Goal: Find specific page/section: Find specific page/section

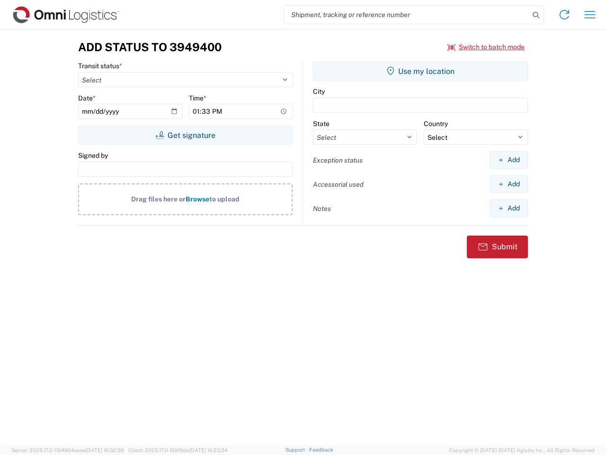
click at [407, 15] on input "search" at bounding box center [406, 15] width 245 height 18
click at [536, 15] on icon at bounding box center [536, 15] width 13 height 13
click at [565, 15] on icon at bounding box center [564, 14] width 15 height 15
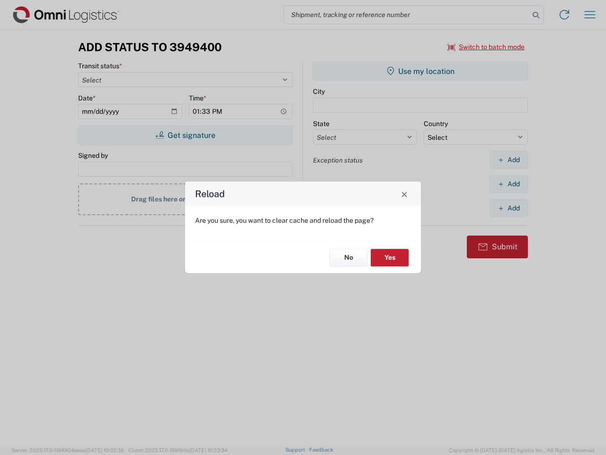
click at [487, 47] on div "Reload Are you sure, you want to clear cache and reload the page? No Yes" at bounding box center [303, 227] width 606 height 455
click at [185, 135] on div "Reload Are you sure, you want to clear cache and reload the page? No Yes" at bounding box center [303, 227] width 606 height 455
click at [421, 71] on div "Reload Are you sure, you want to clear cache and reload the page? No Yes" at bounding box center [303, 227] width 606 height 455
click at [509, 160] on div "Reload Are you sure, you want to clear cache and reload the page? No Yes" at bounding box center [303, 227] width 606 height 455
click at [509, 184] on div "Reload Are you sure, you want to clear cache and reload the page? No Yes" at bounding box center [303, 227] width 606 height 455
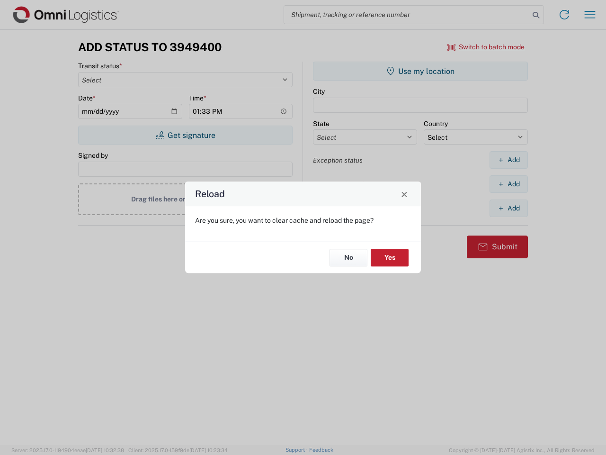
click at [509, 208] on div "Reload Are you sure, you want to clear cache and reload the page? No Yes" at bounding box center [303, 227] width 606 height 455
